Goal: Transaction & Acquisition: Purchase product/service

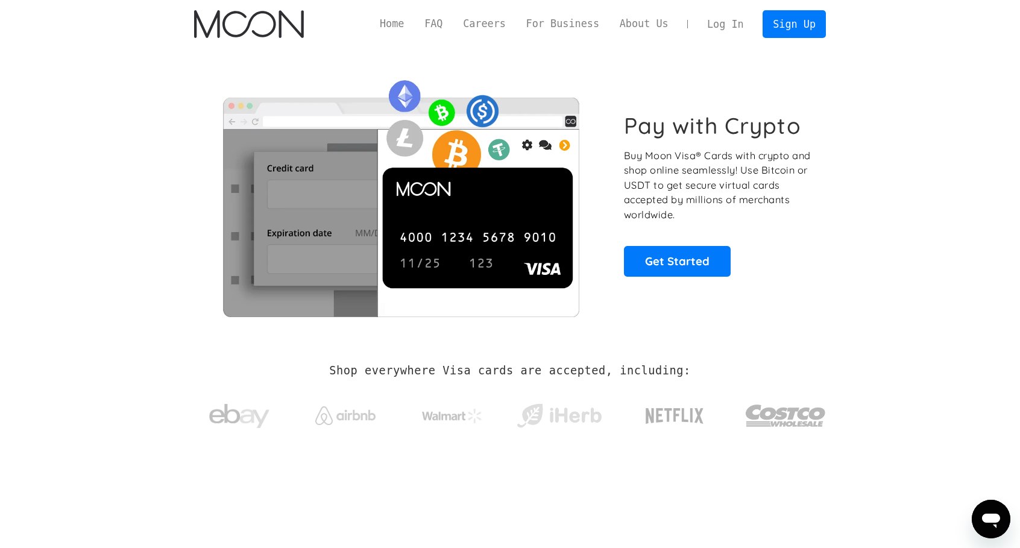
click at [742, 25] on link "Log In" at bounding box center [725, 24] width 57 height 27
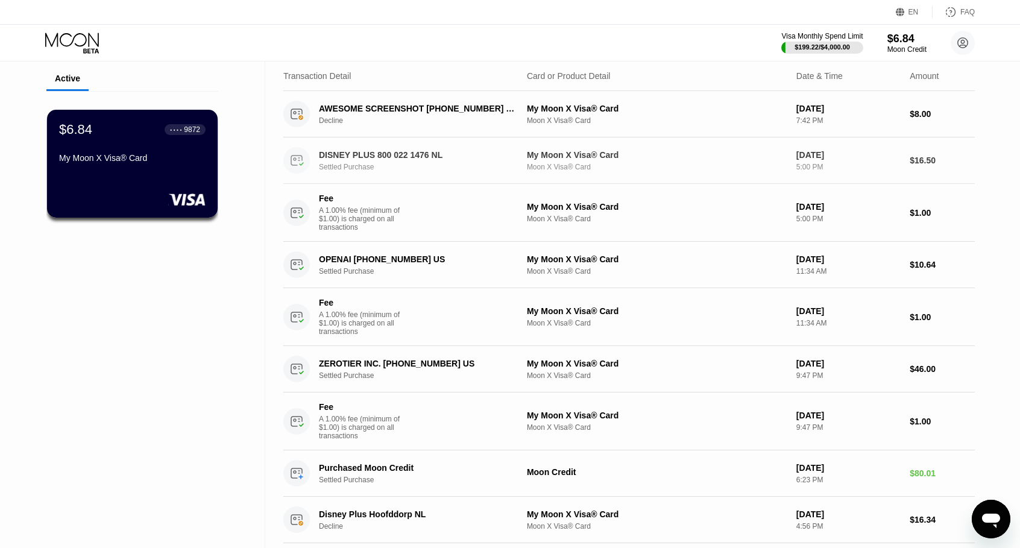
scroll to position [60, 0]
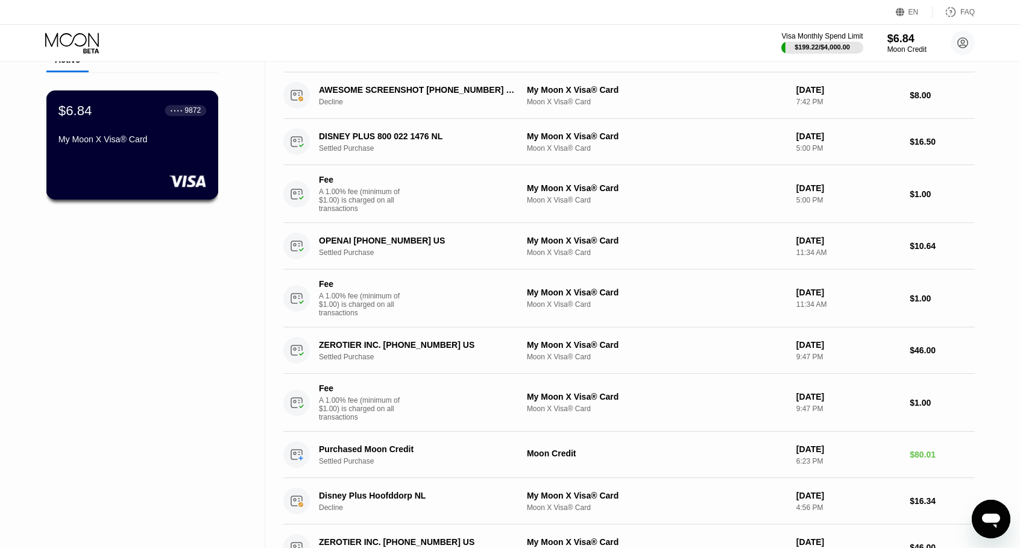
click at [151, 128] on div "$6.84 ● ● ● ● 9872 My Moon X Visa® Card" at bounding box center [132, 126] width 148 height 46
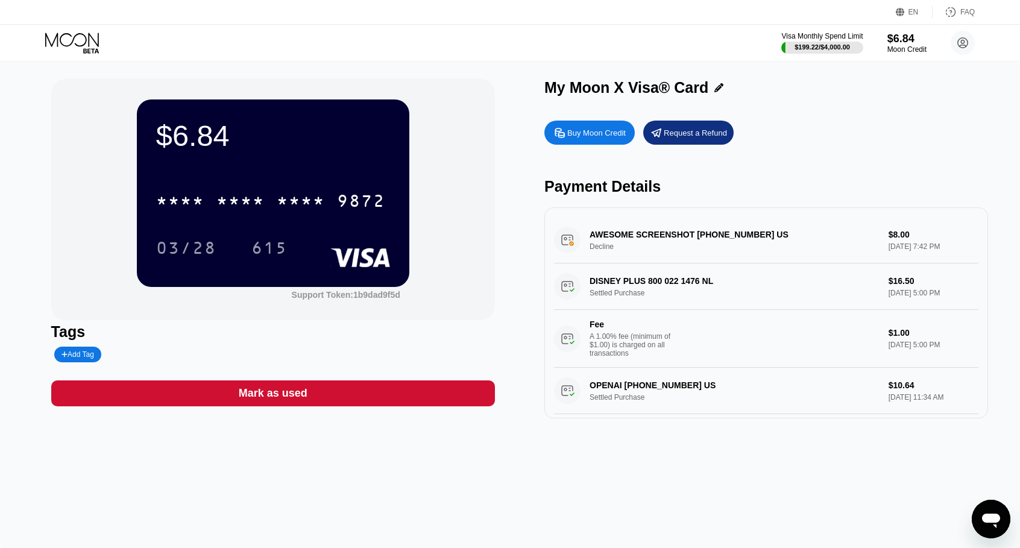
click at [280, 146] on div "$6.84" at bounding box center [273, 136] width 234 height 34
click at [281, 174] on div "$6.84 * * * * * * * * * * * * 9872 03/28 615" at bounding box center [273, 192] width 273 height 187
click at [268, 247] on div "615" at bounding box center [269, 249] width 36 height 19
click at [599, 126] on div "Buy Moon Credit" at bounding box center [589, 133] width 90 height 24
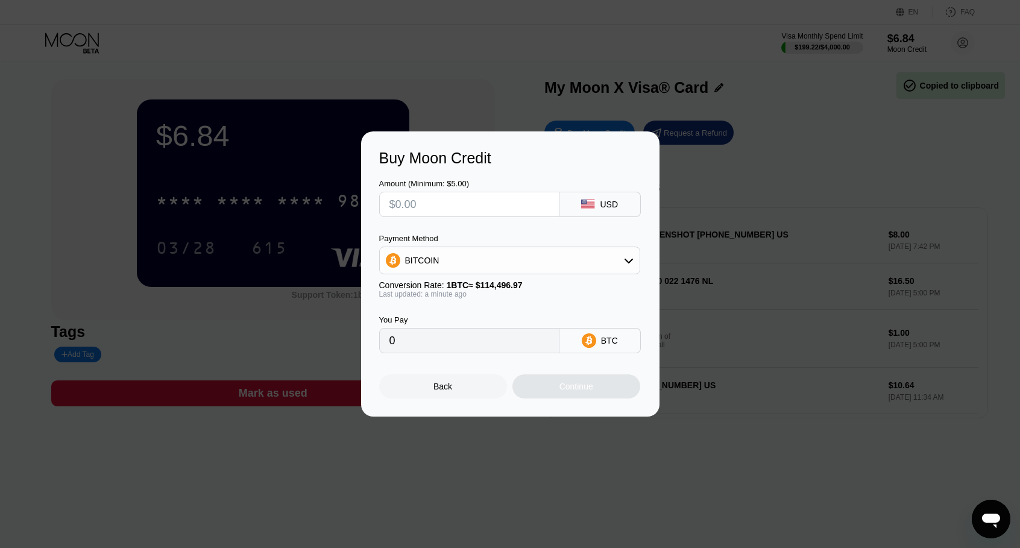
click at [506, 208] on input "text" at bounding box center [470, 204] width 160 height 24
type input "$3"
type input "0.00002621"
type input "$30"
type input "0.00026202"
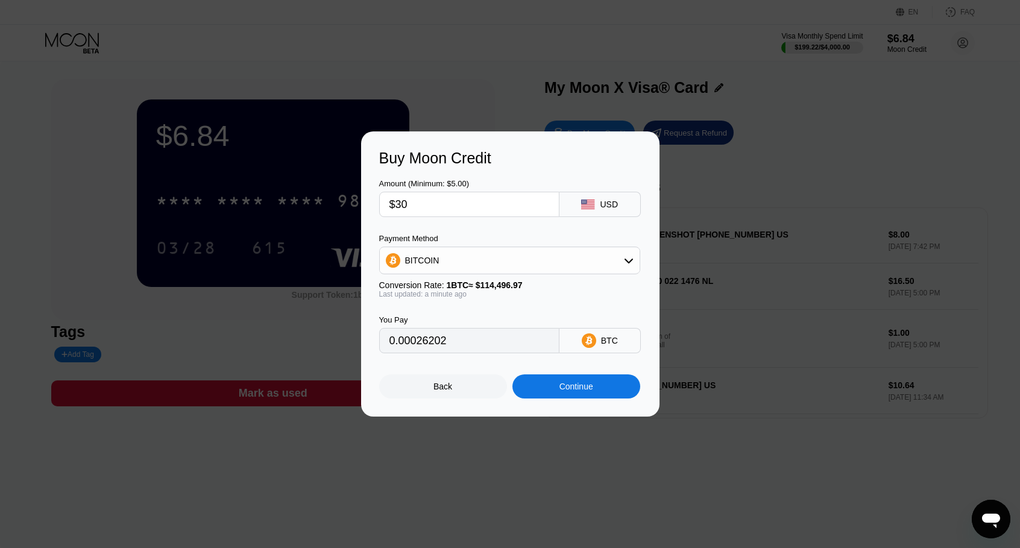
type input "$30"
click at [490, 258] on div "BITCOIN" at bounding box center [510, 260] width 260 height 24
click at [443, 319] on span "USDT on TRON" at bounding box center [438, 320] width 61 height 10
type input "30.30"
click at [573, 406] on div "Buy Moon Credit Amount (Minimum: $5.00) $30 USD Payment Method USDT on TRON Con…" at bounding box center [510, 273] width 298 height 285
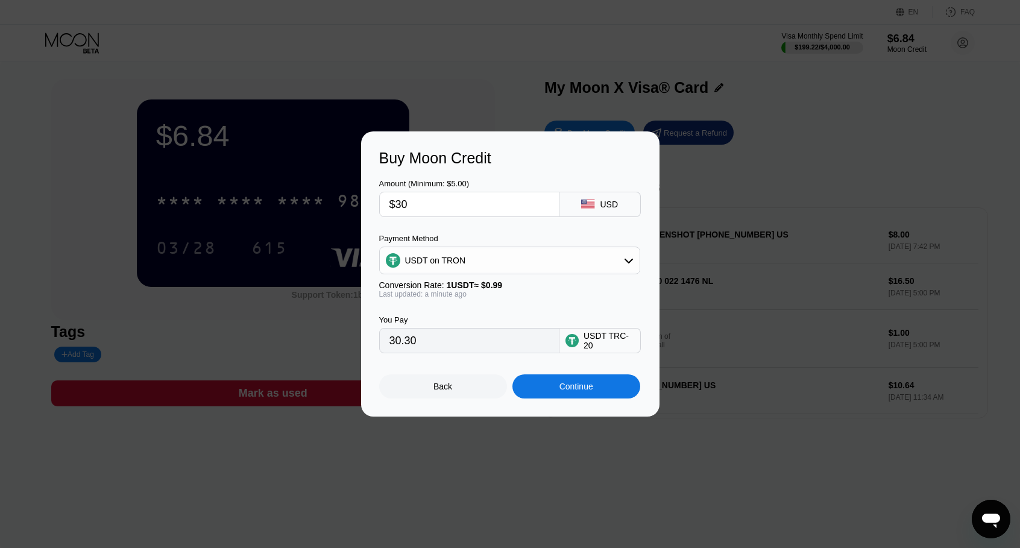
click at [575, 391] on div "Continue" at bounding box center [577, 387] width 34 height 10
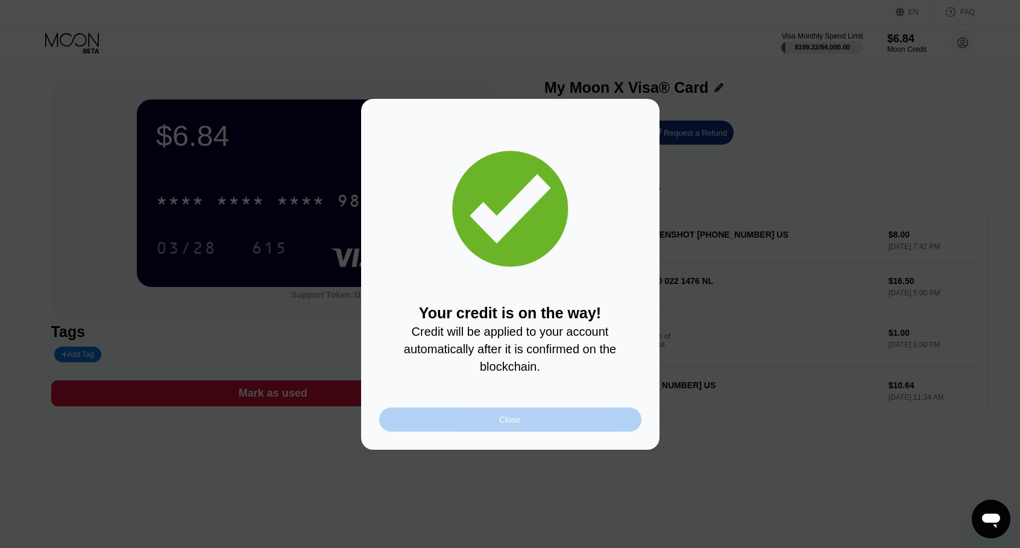
click at [498, 424] on div "Close" at bounding box center [510, 420] width 262 height 24
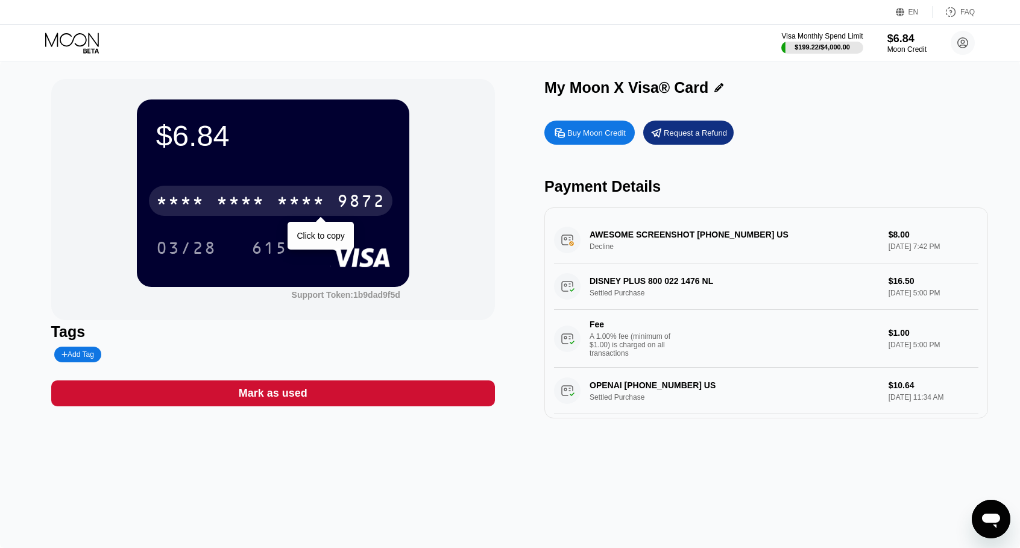
click at [264, 191] on div "* * * * * * * * * * * * 9872" at bounding box center [271, 201] width 244 height 30
